Goal: Information Seeking & Learning: Find specific fact

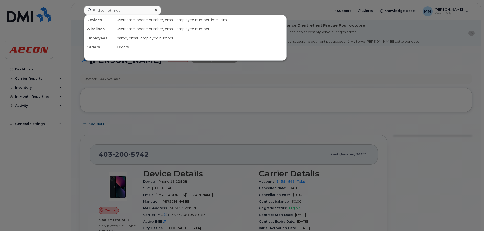
click at [121, 9] on input at bounding box center [122, 10] width 77 height 9
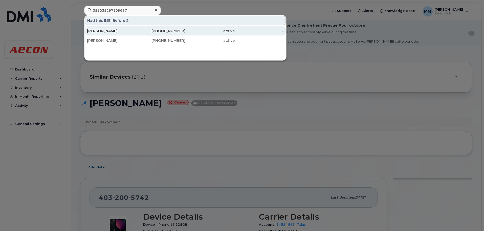
type input "359035297109657"
click at [123, 32] on div "[PERSON_NAME]" at bounding box center [111, 30] width 49 height 5
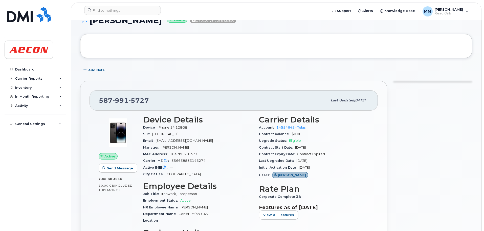
scroll to position [25, 0]
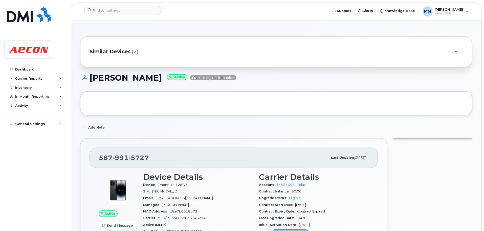
click at [194, 63] on div "Similar Devices (2)" at bounding box center [276, 51] width 392 height 31
click at [203, 54] on div "Similar Devices (2)" at bounding box center [269, 52] width 359 height 12
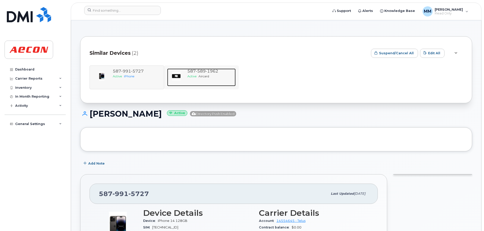
click at [221, 74] on div "Active Aircard" at bounding box center [211, 76] width 46 height 4
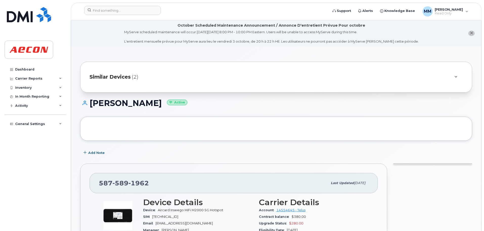
click at [167, 68] on div "Similar Devices (2)" at bounding box center [276, 77] width 392 height 31
click at [201, 85] on div "Similar Devices (2)" at bounding box center [276, 77] width 392 height 31
click at [224, 76] on div "Similar Devices (2)" at bounding box center [269, 77] width 359 height 12
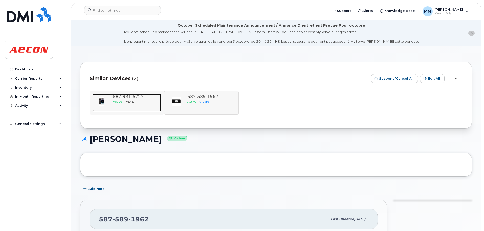
click at [132, 96] on span "5727" at bounding box center [137, 96] width 13 height 5
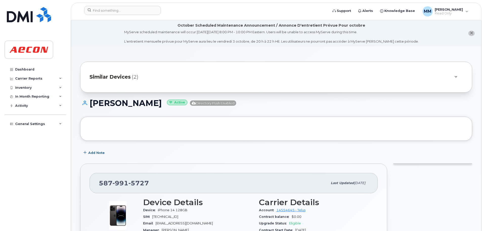
click at [471, 35] on span "close notification" at bounding box center [471, 33] width 3 height 4
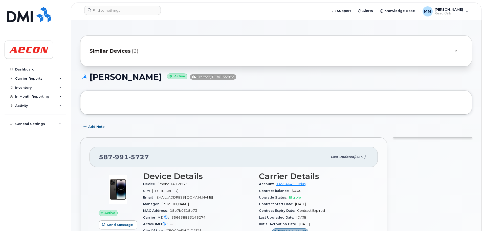
click at [290, 80] on h1 "Eduardo Berrios Active Directory Push Enabled" at bounding box center [276, 76] width 392 height 9
copy h1 "Eduardo Berrios"
drag, startPoint x: 158, startPoint y: 80, endPoint x: 88, endPoint y: 83, distance: 69.9
click at [88, 83] on div "Eduardo Berrios Active Directory Push Enabled" at bounding box center [276, 81] width 392 height 18
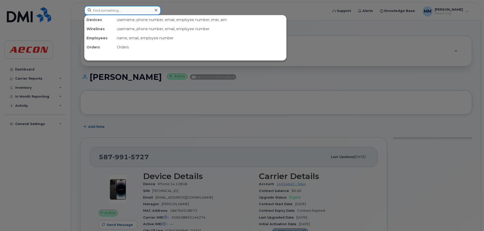
click at [136, 9] on input at bounding box center [122, 10] width 77 height 9
paste input "35737381732263"
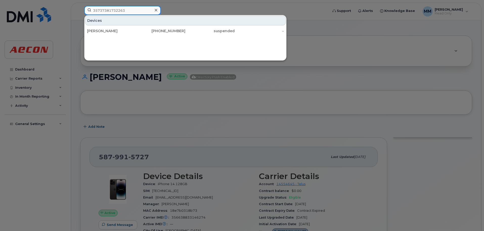
type input "35737381732263"
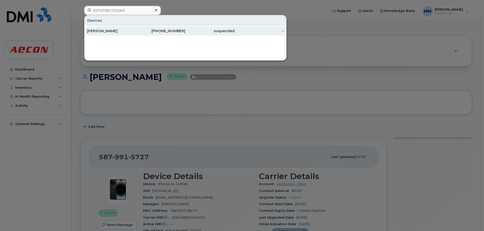
click at [176, 31] on div "825-963-8837" at bounding box center [160, 30] width 49 height 5
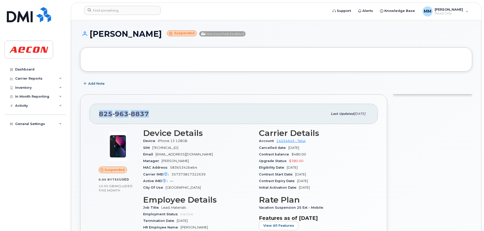
drag, startPoint x: 157, startPoint y: 115, endPoint x: 81, endPoint y: 116, distance: 76.2
click at [81, 116] on div "825 963 8837 Last updated Oct 06, 2025 Suspended 0.00 Bytes  used 10.00 GB  inc…" at bounding box center [233, 228] width 307 height 269
copy span "825 963 8837"
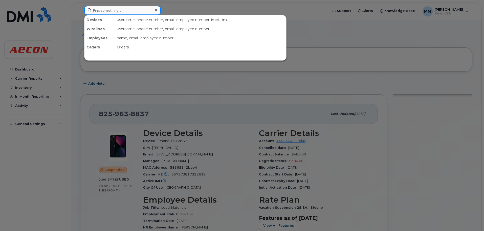
click at [136, 12] on input at bounding box center [122, 10] width 77 height 9
paste input "351835926037668"
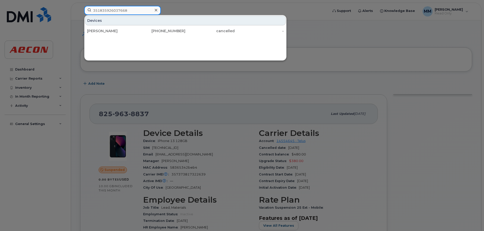
type input "351835926037668"
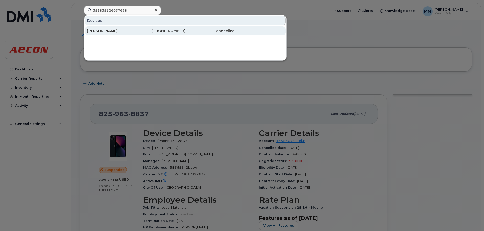
click at [160, 32] on div "587-590-4186" at bounding box center [160, 30] width 49 height 5
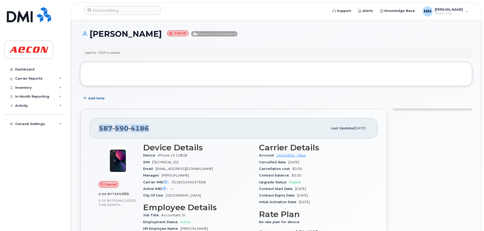
drag, startPoint x: 107, startPoint y: 132, endPoint x: 81, endPoint y: 133, distance: 26.6
copy span "587 590 4186"
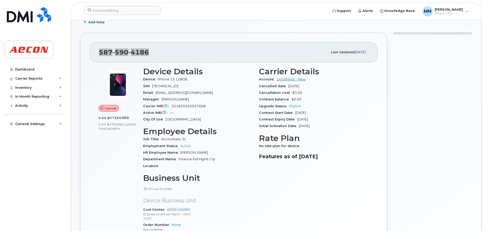
scroll to position [119, 0]
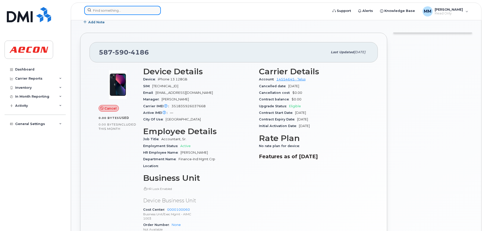
click at [120, 7] on input at bounding box center [122, 10] width 77 height 9
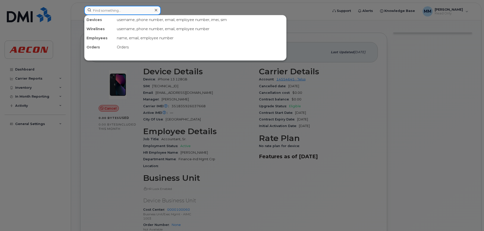
paste input "357373813463866"
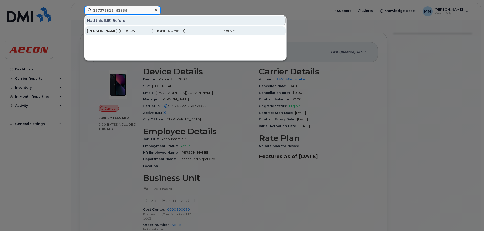
type input "357373813463866"
click at [149, 29] on div "587-984-5917" at bounding box center [160, 30] width 49 height 5
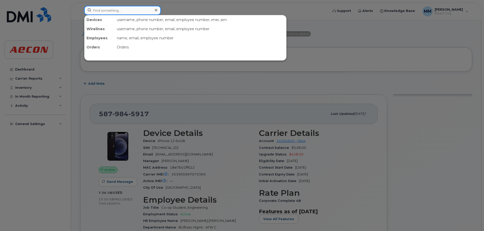
click at [107, 10] on input at bounding box center [122, 10] width 77 height 9
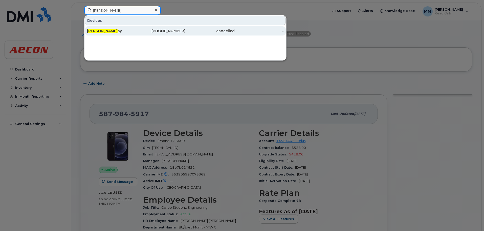
type input "[PERSON_NAME]"
click at [135, 30] on div "[PERSON_NAME] ay" at bounding box center [111, 30] width 49 height 5
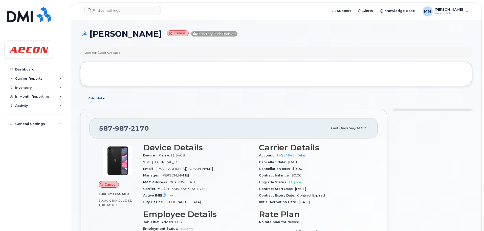
click at [117, 5] on header "Support Alerts Knowledge Base MM [PERSON_NAME] Read Only English Français Adjus…" at bounding box center [276, 12] width 411 height 18
click at [108, 19] on header "Support Alerts Knowledge Base MM [PERSON_NAME] Read Only English Français Adjus…" at bounding box center [276, 12] width 411 height 18
click at [114, 12] on input at bounding box center [122, 10] width 77 height 9
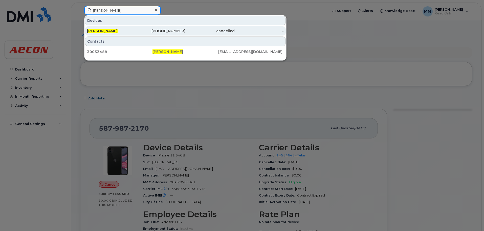
type input "nicole geddes"
click at [116, 31] on div "[PERSON_NAME]" at bounding box center [111, 30] width 49 height 5
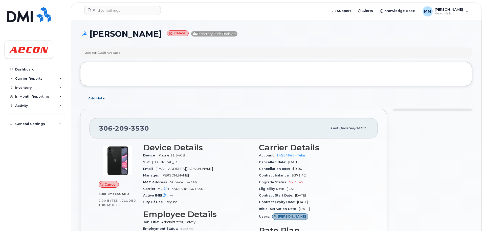
click at [163, 163] on span "8912230102193254046" at bounding box center [165, 162] width 26 height 4
drag, startPoint x: 188, startPoint y: 156, endPoint x: 158, endPoint y: 157, distance: 30.1
click at [158, 157] on div "Device iPhone 11 64GB" at bounding box center [198, 155] width 110 height 7
copy span "iPhone 11 64GB"
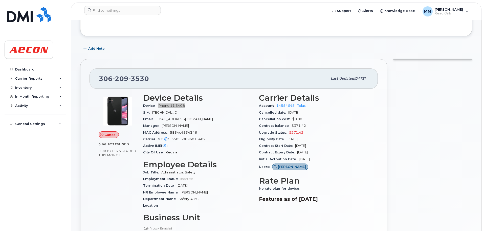
scroll to position [51, 0]
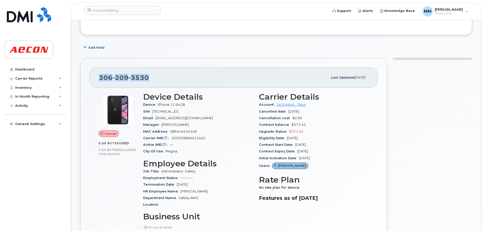
copy span "306 209 3530"
drag, startPoint x: 152, startPoint y: 81, endPoint x: 95, endPoint y: 76, distance: 56.9
click at [95, 76] on div "306 209 3530 Last updated Sep 18, 2025" at bounding box center [234, 77] width 289 height 20
click at [227, 117] on div "Email NGEDDES@AECON.COM" at bounding box center [198, 118] width 110 height 7
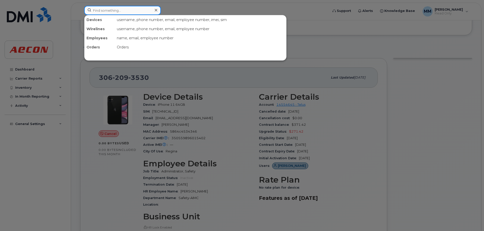
click at [114, 13] on input at bounding box center [122, 10] width 77 height 9
paste input "356638832688656"
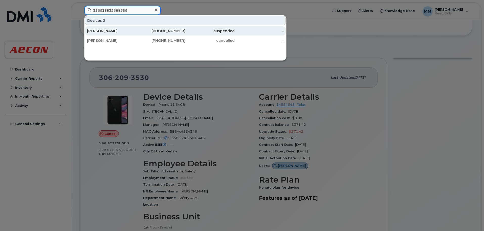
type input "356638832688656"
click at [121, 34] on div "Mahmoud Suwais" at bounding box center [111, 30] width 49 height 9
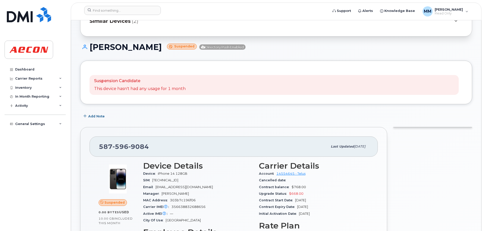
scroll to position [76, 0]
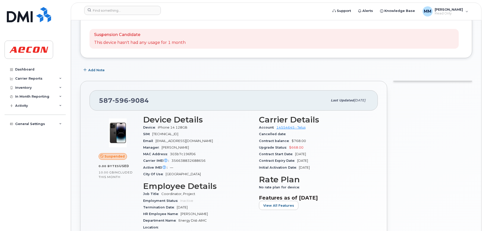
click at [232, 126] on div "Device iPhone 14 128GB" at bounding box center [198, 127] width 110 height 7
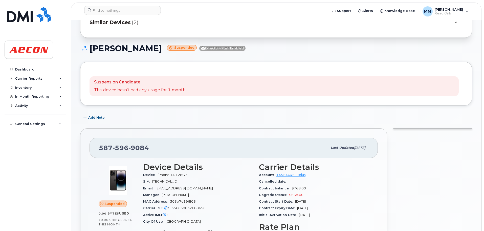
scroll to position [0, 0]
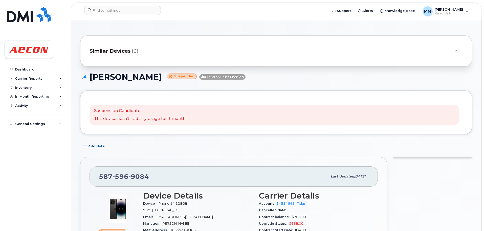
click at [203, 143] on div "Add Note" at bounding box center [276, 146] width 392 height 9
click at [229, 148] on div "Add Note" at bounding box center [276, 146] width 392 height 9
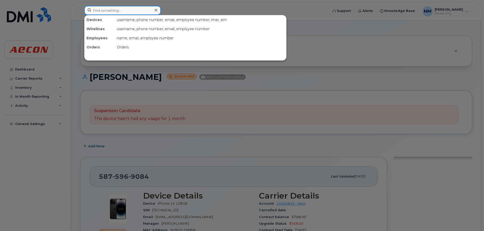
click at [140, 13] on input at bounding box center [122, 10] width 77 height 9
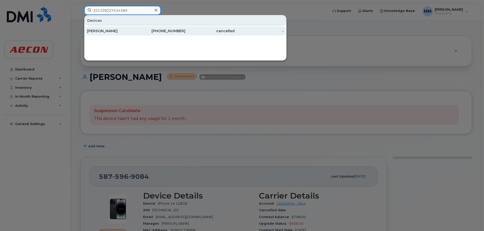
type input "351109227534389"
click at [183, 31] on div "[PHONE_NUMBER]" at bounding box center [160, 30] width 49 height 5
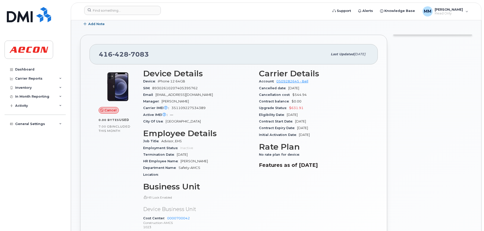
scroll to position [51, 0]
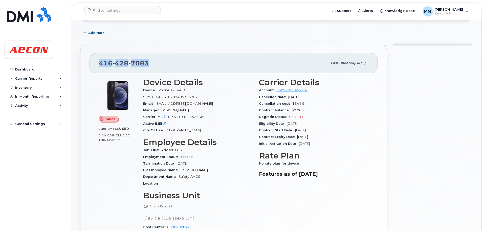
drag, startPoint x: 126, startPoint y: 67, endPoint x: 99, endPoint y: 68, distance: 27.1
click at [99, 68] on div "416 428 7083 Last updated Sep 18, 2025" at bounding box center [234, 63] width 289 height 20
copy span "416 428 7083"
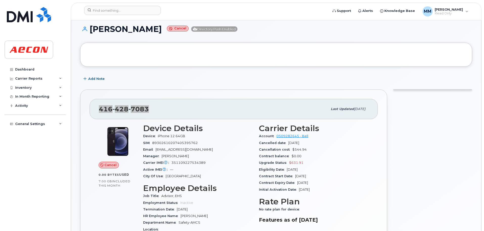
scroll to position [0, 0]
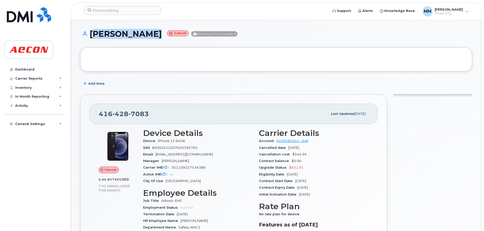
copy h1 "[PERSON_NAME]"
drag, startPoint x: 147, startPoint y: 32, endPoint x: 91, endPoint y: 36, distance: 56.1
click at [91, 36] on h1 "John Bigelow Cancel Directory Push Enabled" at bounding box center [276, 33] width 392 height 9
click at [185, 166] on span "351109227534389" at bounding box center [189, 167] width 34 height 4
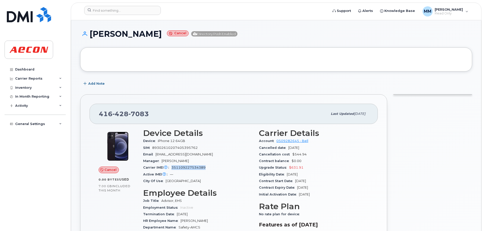
copy span "351109227534389"
drag, startPoint x: 187, startPoint y: 141, endPoint x: 158, endPoint y: 142, distance: 28.9
click at [158, 142] on span "iPhone 12 64GB" at bounding box center [172, 141] width 29 height 4
copy span "iPhone 12 64GB"
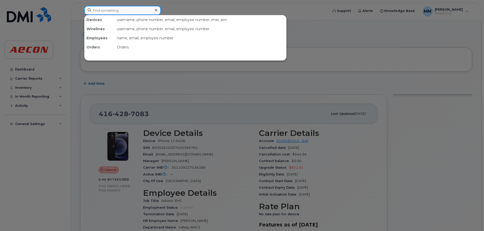
paste input "J404DXGX9Y"
click at [128, 11] on input "J404DXGX9Y" at bounding box center [122, 10] width 77 height 9
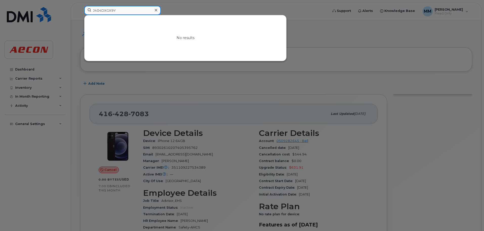
click at [131, 13] on input "J404DXGX9Y" at bounding box center [122, 10] width 77 height 9
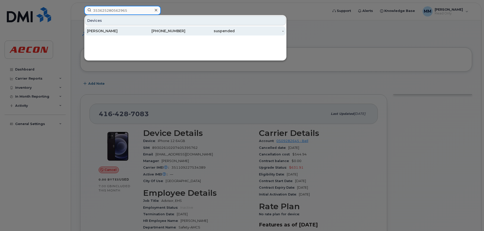
type input "353625280562965"
click at [117, 31] on div "[PERSON_NAME]" at bounding box center [111, 30] width 49 height 5
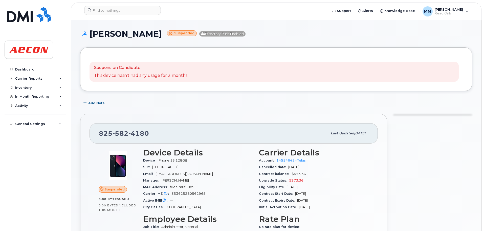
copy h1 "[PERSON_NAME]"
drag, startPoint x: 152, startPoint y: 36, endPoint x: 89, endPoint y: 36, distance: 63.8
click at [89, 36] on h1 "[PERSON_NAME] Suspended Directory Push Enabled" at bounding box center [276, 33] width 392 height 9
drag, startPoint x: 192, startPoint y: 162, endPoint x: 156, endPoint y: 160, distance: 36.0
click at [156, 160] on div "Device iPhone 13 128GB" at bounding box center [198, 160] width 110 height 7
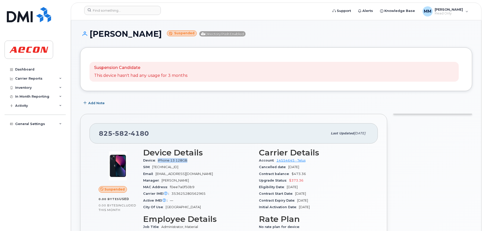
copy span "iPhone 13 128GB"
click at [178, 168] on span "[TECHNICAL_ID]" at bounding box center [165, 167] width 26 height 4
click at [190, 192] on span "353625280562965" at bounding box center [189, 193] width 34 height 4
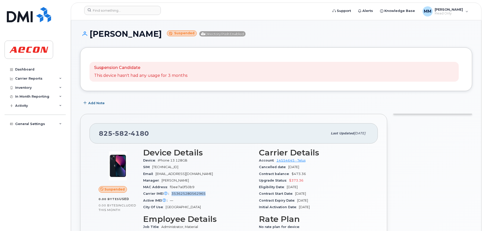
copy span "353625280562965"
drag, startPoint x: 150, startPoint y: 134, endPoint x: 74, endPoint y: 135, distance: 76.4
copy span "825 582 4180"
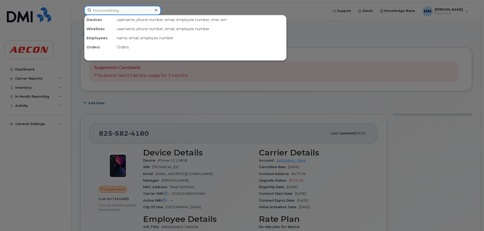
click at [135, 7] on input at bounding box center [122, 10] width 77 height 9
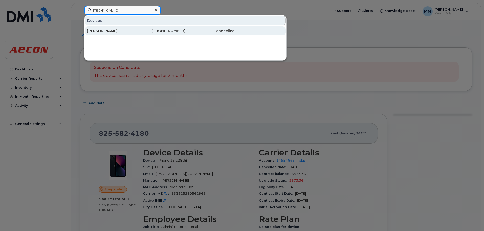
type input "[TECHNICAL_ID]"
click at [112, 32] on div "[PERSON_NAME]" at bounding box center [111, 30] width 49 height 5
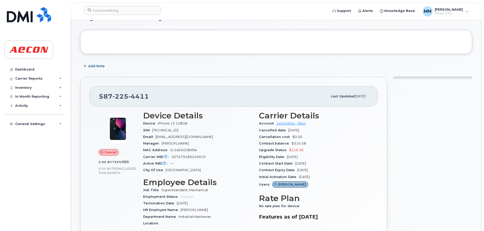
scroll to position [25, 0]
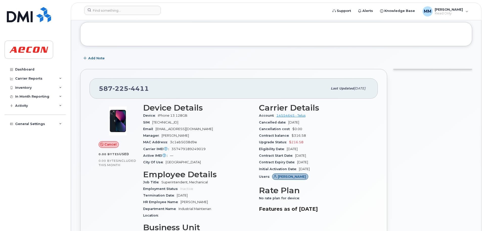
drag, startPoint x: 190, startPoint y: 120, endPoint x: 165, endPoint y: 114, distance: 25.5
click at [159, 115] on section "Device Details Device iPhone 13 128GB SIM 8912230102129544072 Email AMARANO@AEC…" at bounding box center [198, 134] width 110 height 62
click at [165, 113] on span "iPhone 13 128GB" at bounding box center [173, 115] width 30 height 4
click at [195, 114] on div "Device iPhone 13 128GB" at bounding box center [198, 115] width 110 height 7
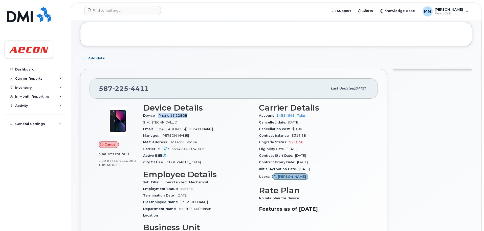
copy span "iPhone 13 128GB"
drag, startPoint x: 192, startPoint y: 114, endPoint x: 158, endPoint y: 117, distance: 33.6
click at [158, 117] on div "Device iPhone 13 128GB" at bounding box center [198, 115] width 110 height 7
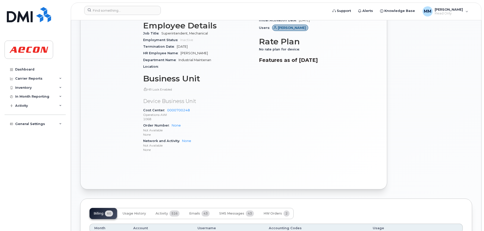
scroll to position [228, 0]
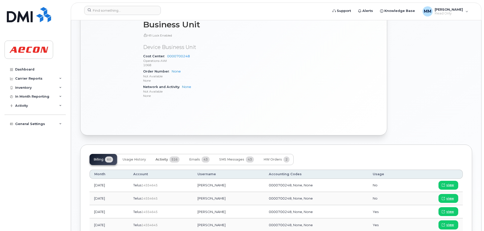
click at [167, 160] on span "Activity" at bounding box center [162, 159] width 12 height 4
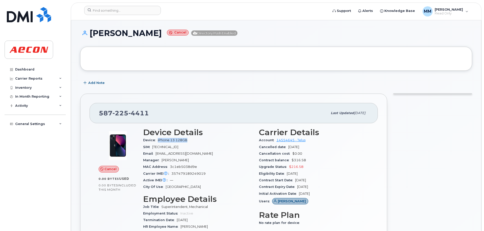
scroll to position [0, 0]
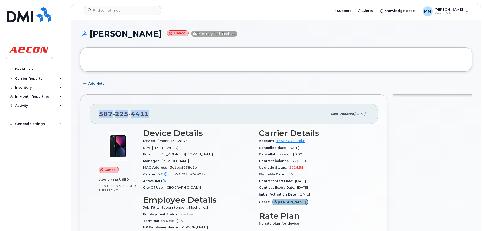
drag, startPoint x: 162, startPoint y: 118, endPoint x: 90, endPoint y: 110, distance: 72.5
click at [90, 110] on div "587 225 4411 Last updated Sep 18, 2025" at bounding box center [234, 114] width 289 height 20
copy span "587 225 4411"
click at [190, 154] on span "AMARANO@AECON.COM" at bounding box center [184, 154] width 57 height 4
click at [186, 170] on div "MAC Address 3c1eb5038d9e" at bounding box center [198, 167] width 110 height 7
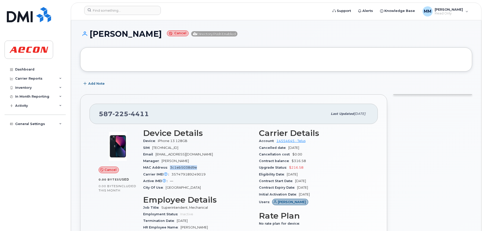
click at [186, 170] on div "MAC Address 3c1eb5038d9e" at bounding box center [198, 167] width 110 height 7
click at [186, 175] on span "357479189249019" at bounding box center [189, 174] width 34 height 4
copy span "357479189249019"
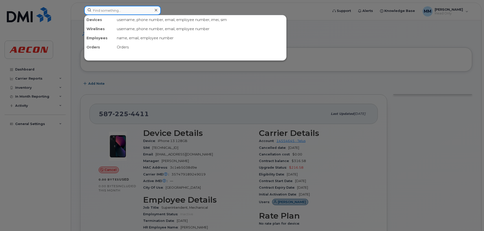
click at [131, 7] on input at bounding box center [122, 10] width 77 height 9
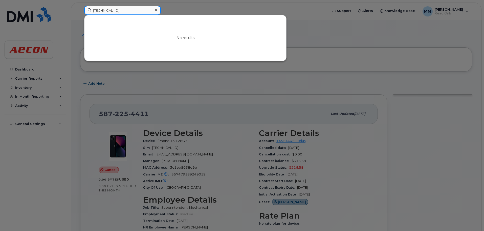
click at [116, 12] on input "8912230102342860610" at bounding box center [122, 10] width 77 height 9
click at [123, 11] on input "8912230102342860610" at bounding box center [122, 10] width 77 height 9
click at [127, 12] on input "8912230102342860610" at bounding box center [122, 10] width 77 height 9
click at [141, 10] on input "8912230102342860610" at bounding box center [122, 10] width 77 height 9
type input "8912230102342860610"
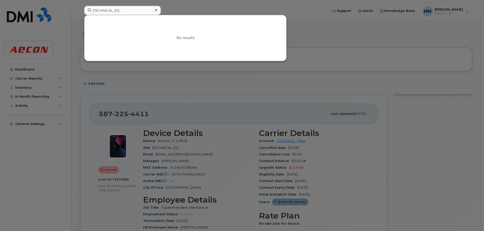
click at [157, 10] on div at bounding box center [155, 10] width 7 height 7
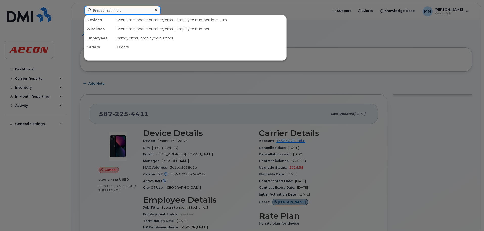
click at [143, 9] on input at bounding box center [122, 10] width 77 height 9
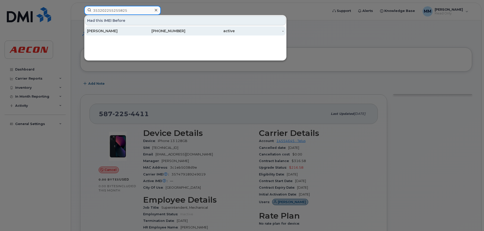
type input "353202255255825"
click at [143, 31] on div "587-594-0335" at bounding box center [160, 30] width 49 height 5
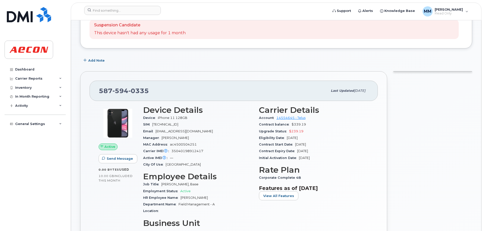
scroll to position [51, 0]
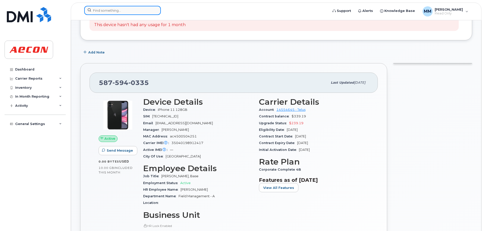
click at [124, 10] on input at bounding box center [122, 10] width 77 height 9
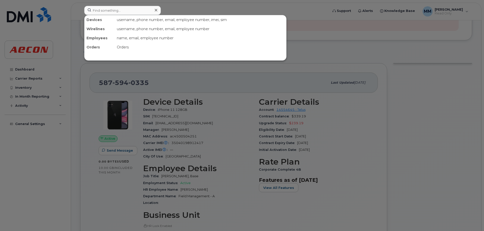
click at [216, 146] on div at bounding box center [242, 115] width 484 height 231
click at [135, 10] on input at bounding box center [122, 10] width 77 height 9
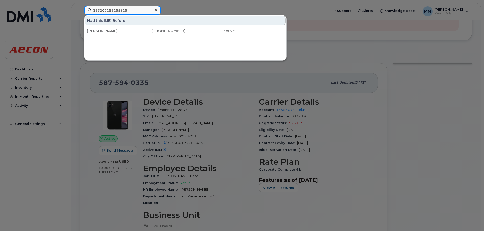
click at [116, 13] on input "353202255255825" at bounding box center [122, 10] width 77 height 9
click at [116, 12] on input "353202255255825" at bounding box center [122, 10] width 77 height 9
paste input "587594033"
type input "5875940335"
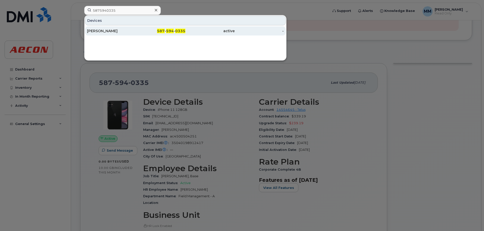
click at [117, 26] on link "[PERSON_NAME] 587 - 594 - 0335 active -" at bounding box center [185, 30] width 201 height 9
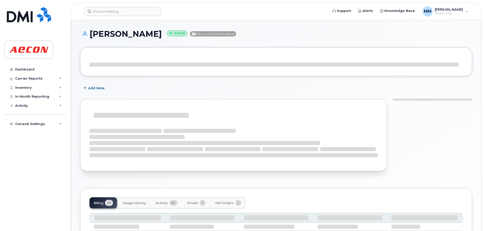
drag, startPoint x: 153, startPoint y: 34, endPoint x: 90, endPoint y: 37, distance: 62.9
click at [90, 37] on h1 "[PERSON_NAME] Active Directory Push Enabled" at bounding box center [276, 33] width 392 height 9
copy h1 "Brendan Jeske"
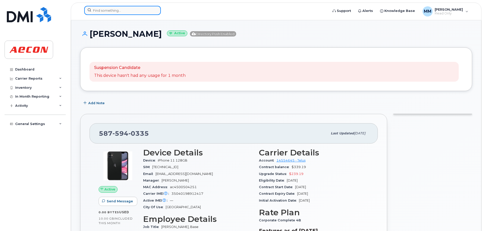
click at [129, 9] on input at bounding box center [122, 10] width 77 height 9
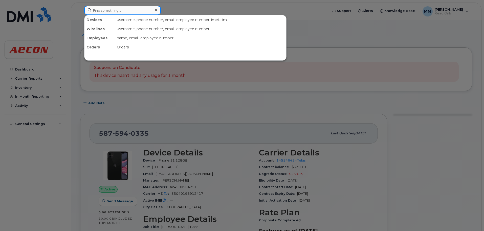
paste input "357894929549843"
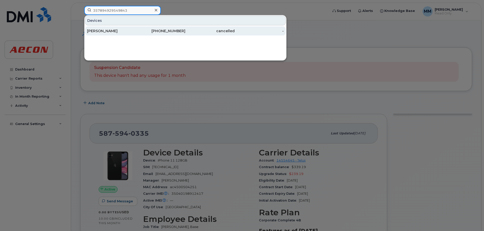
type input "357894929549843"
click at [173, 30] on div "780-217-9234" at bounding box center [160, 30] width 49 height 5
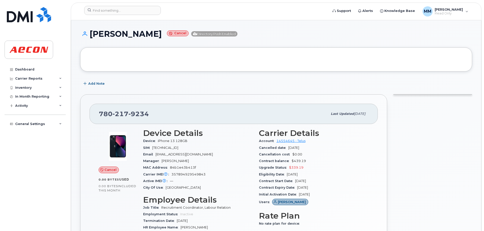
drag, startPoint x: 160, startPoint y: 33, endPoint x: 92, endPoint y: 38, distance: 68.2
click at [92, 38] on h1 "[PERSON_NAME] Cancel Directory Push Enabled" at bounding box center [276, 33] width 392 height 9
copy h1 "[PERSON_NAME]"
click at [193, 137] on h3 "Device Details" at bounding box center [198, 132] width 110 height 9
drag, startPoint x: 171, startPoint y: 109, endPoint x: 93, endPoint y: 115, distance: 78.2
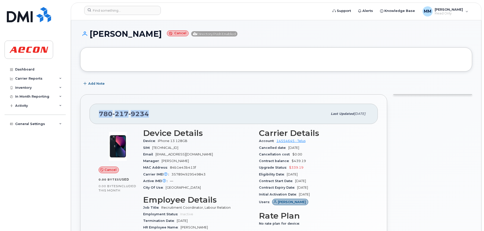
click at [93, 115] on div "[PHONE_NUMBER] Last updated [DATE]" at bounding box center [234, 114] width 289 height 20
copy span "[PHONE_NUMBER]"
click at [220, 178] on div "Active IMEI Active IMEI is refreshed daily with a delay of up to 48 hours follo…" at bounding box center [198, 180] width 110 height 7
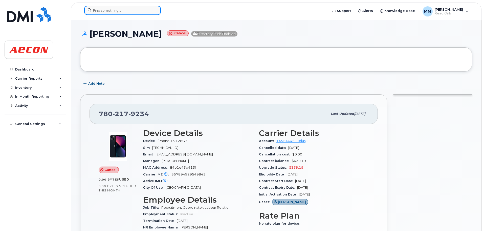
click at [134, 11] on input at bounding box center [122, 10] width 77 height 9
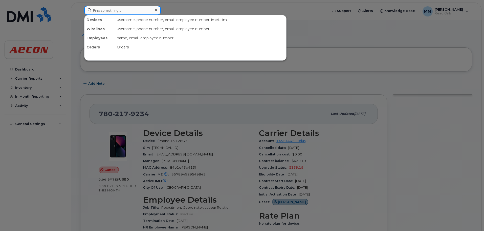
paste input "353625280270361"
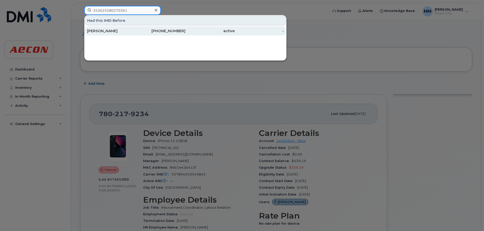
type input "353625280270361"
click at [159, 33] on div "587-643-2452" at bounding box center [160, 30] width 49 height 9
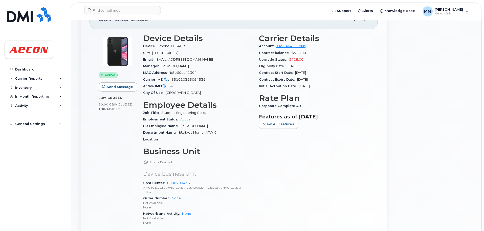
scroll to position [101, 0]
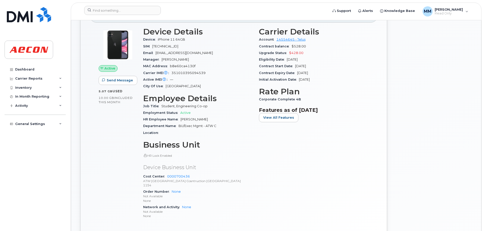
click at [178, 46] on span "[TECHNICAL_ID]" at bounding box center [165, 46] width 26 height 4
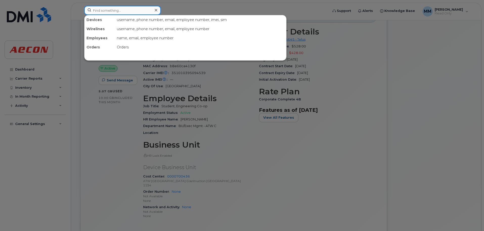
click at [113, 10] on input at bounding box center [122, 10] width 77 height 9
paste input "RM9075FXL7"
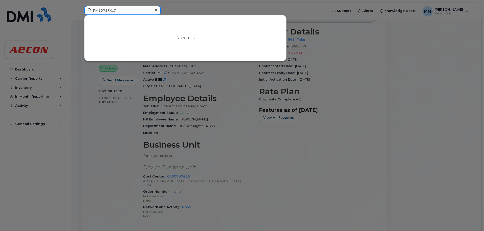
click at [133, 14] on input "RM9075FXL7" at bounding box center [122, 10] width 77 height 9
paste input "357373816916696"
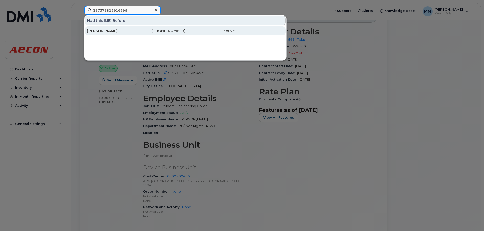
type input "357373816916696"
click at [148, 29] on div "[PHONE_NUMBER]" at bounding box center [160, 30] width 49 height 5
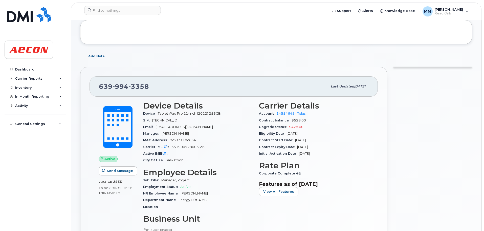
scroll to position [76, 0]
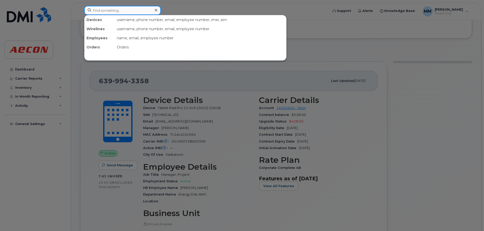
click at [131, 7] on input at bounding box center [122, 10] width 77 height 9
paste input "357373816916696"
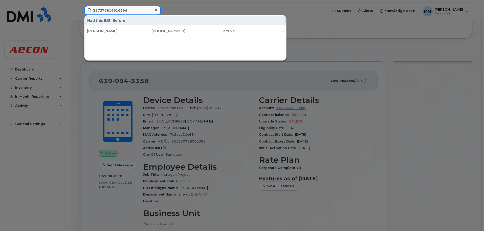
click at [142, 10] on input "357373816916696" at bounding box center [122, 10] width 77 height 9
paste input "4747742972"
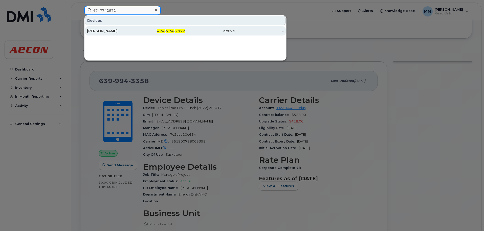
type input "4747742972"
click at [126, 28] on div "Adnan Nsouli" at bounding box center [111, 30] width 49 height 9
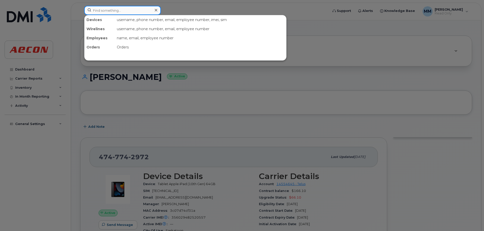
click at [141, 13] on input at bounding box center [122, 10] width 77 height 9
paste input "357373816916696"
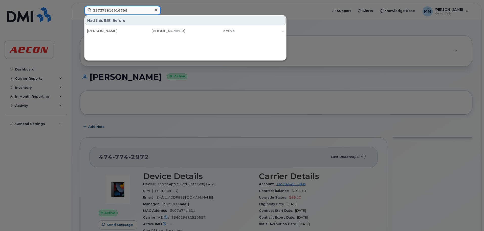
type input "357373816916696"
click at [156, 11] on icon at bounding box center [156, 10] width 3 height 4
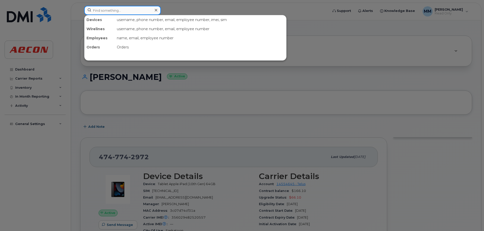
click at [133, 14] on input at bounding box center [122, 10] width 77 height 9
click at [134, 12] on input at bounding box center [122, 10] width 77 height 9
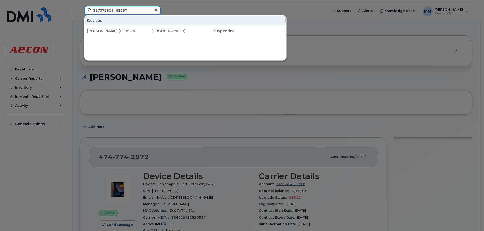
type input "357373818463267"
click at [125, 30] on div "[PERSON_NAME] [PERSON_NAME]" at bounding box center [111, 30] width 49 height 5
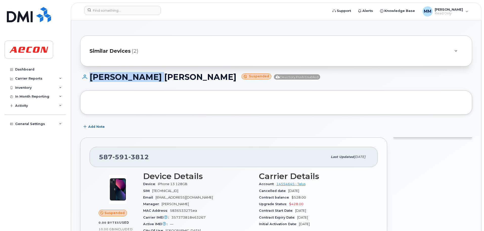
drag, startPoint x: 151, startPoint y: 78, endPoint x: 86, endPoint y: 77, distance: 65.3
click at [86, 77] on h1 "[PERSON_NAME] [PERSON_NAME] Suspended Directory Push Enabled" at bounding box center [276, 76] width 392 height 9
copy h1 "[PERSON_NAME]"
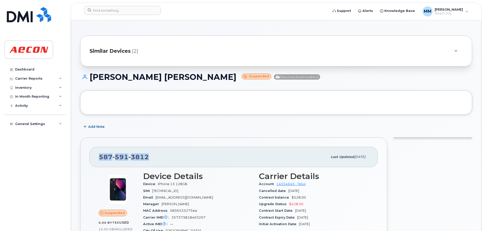
drag, startPoint x: 151, startPoint y: 156, endPoint x: 214, endPoint y: 147, distance: 63.7
click at [90, 160] on div "[PHONE_NUMBER] Last updated [DATE]" at bounding box center [234, 157] width 289 height 20
copy span "[PHONE_NUMBER]"
click at [133, 154] on span "3812" at bounding box center [139, 157] width 21 height 8
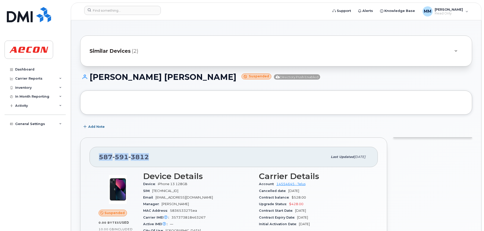
copy span "[PHONE_NUMBER]"
click at [204, 122] on div "Add Note" at bounding box center [276, 126] width 392 height 9
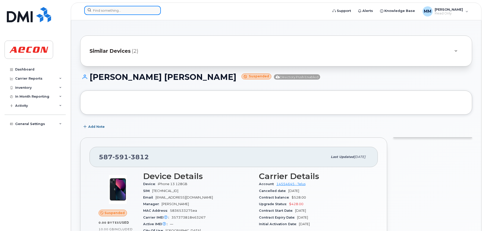
click at [133, 12] on input at bounding box center [122, 10] width 77 height 9
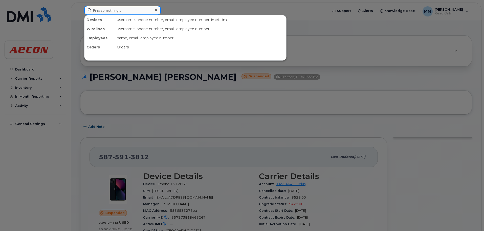
paste input "351835923002657"
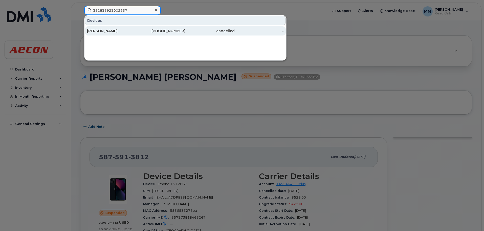
type input "351835923002657"
click at [131, 34] on div "[PERSON_NAME]" at bounding box center [111, 30] width 49 height 9
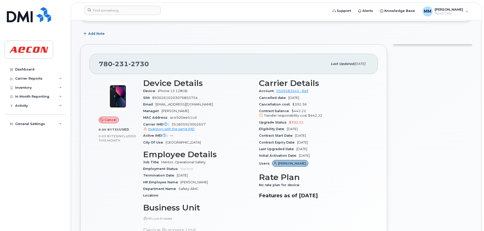
scroll to position [101, 0]
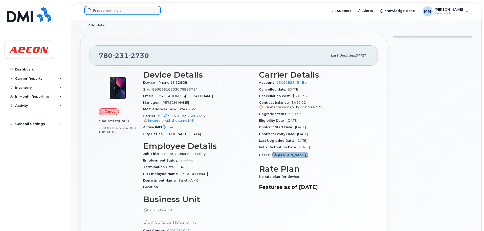
click at [124, 7] on input at bounding box center [122, 10] width 77 height 9
paste input "J404DXGX9Y"
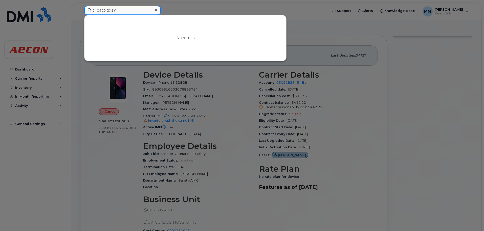
type input "J404DXGX9Y"
click at [116, 12] on input "J404DXGX9Y" at bounding box center [122, 10] width 77 height 9
click at [200, 145] on div at bounding box center [242, 115] width 484 height 231
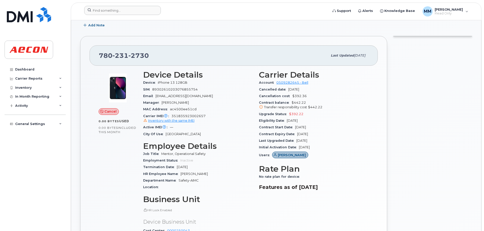
click at [193, 117] on span "351835923002657 Inventory with the same IMEI" at bounding box center [198, 118] width 110 height 9
copy span "351835923002657"
click at [134, 9] on input at bounding box center [122, 10] width 77 height 9
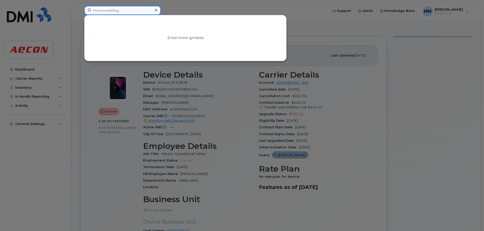
paste input "356638833146274"
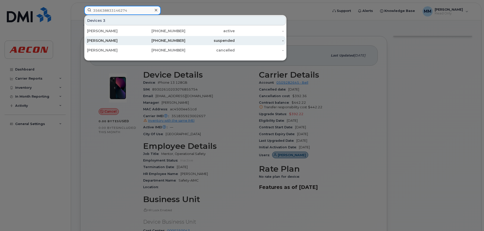
type input "356638833146274"
click at [136, 39] on div "Wade Atkinson" at bounding box center [111, 40] width 49 height 5
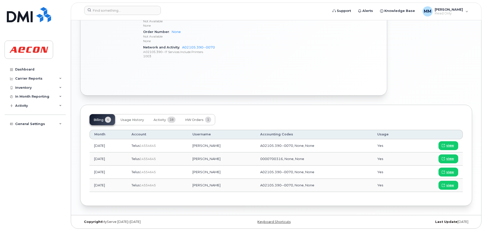
scroll to position [304, 0]
drag, startPoint x: 243, startPoint y: 145, endPoint x: 204, endPoint y: 148, distance: 38.6
click at [204, 148] on td "[PERSON_NAME]" at bounding box center [222, 145] width 68 height 13
copy td "[PERSON_NAME]"
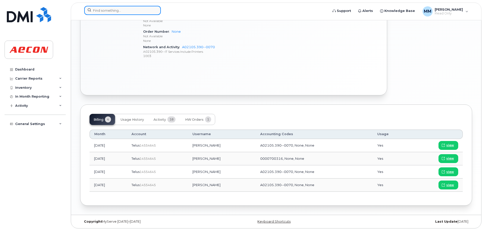
click at [112, 13] on input at bounding box center [122, 10] width 77 height 9
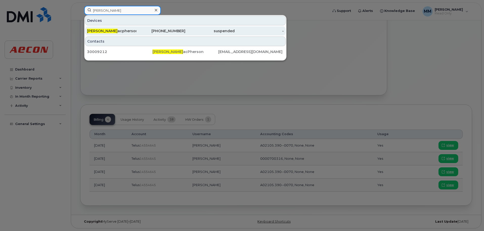
type input "[PERSON_NAME]"
click at [143, 30] on div "[PHONE_NUMBER]" at bounding box center [160, 30] width 49 height 5
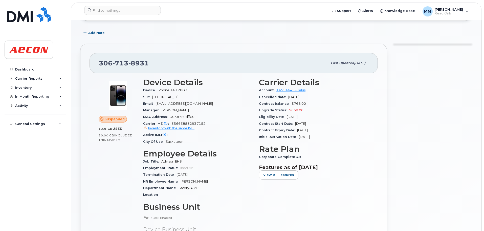
scroll to position [76, 0]
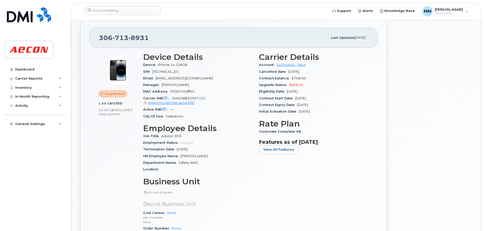
click at [255, 180] on div "Device Details Device iPhone 14 128GB SIM [TECHNICAL_ID] Email [EMAIL_ADDRESS][…" at bounding box center [198, 155] width 116 height 213
click at [145, 11] on input at bounding box center [122, 10] width 77 height 9
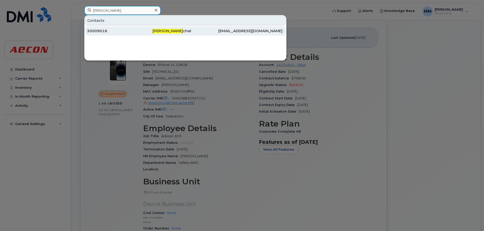
type input "[PERSON_NAME]"
click at [148, 32] on div "30009018" at bounding box center [120, 30] width 66 height 5
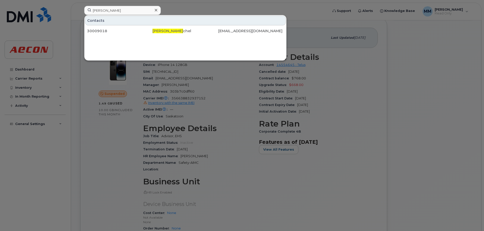
click at [234, 105] on div at bounding box center [242, 115] width 484 height 231
